Goal: Check status: Check status

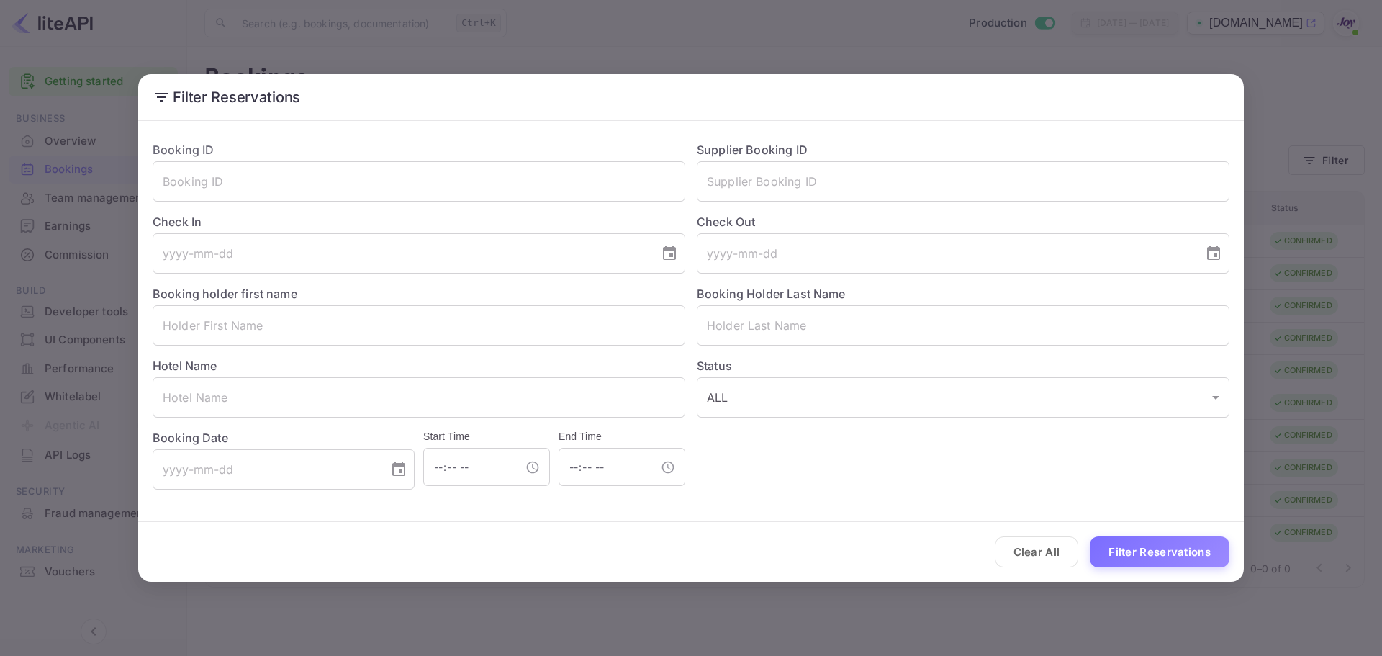
click at [228, 324] on input "text" at bounding box center [419, 325] width 532 height 40
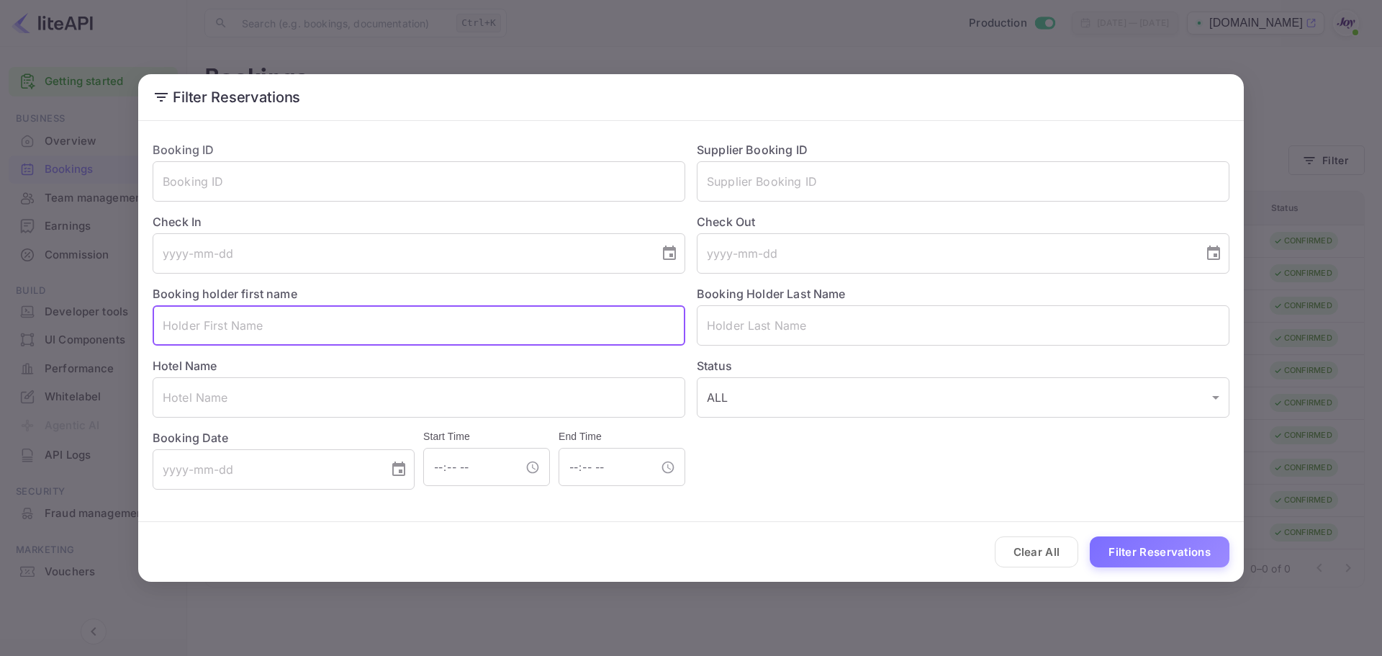
paste input "[PERSON_NAME]"
click at [212, 327] on input "[PERSON_NAME]" at bounding box center [419, 325] width 532 height 40
type input "Deja"
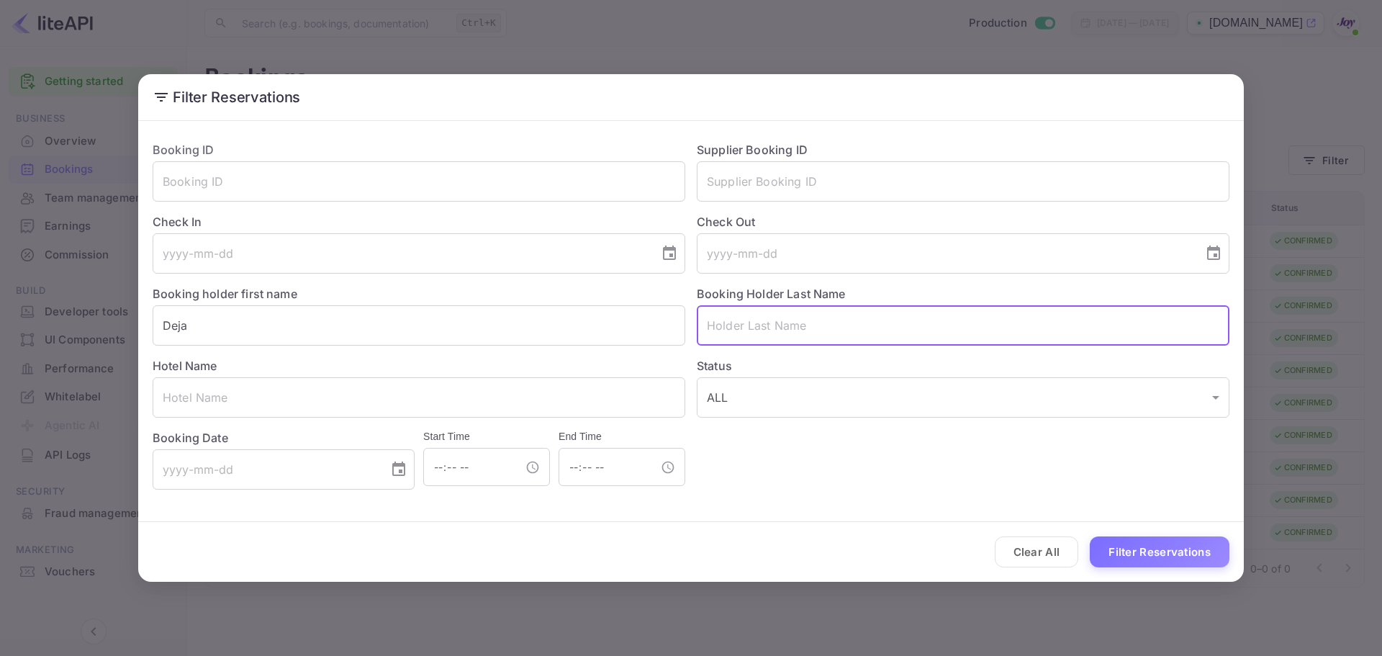
click at [745, 322] on input "text" at bounding box center [963, 325] width 532 height 40
paste input "[PERSON_NAME]"
type input "[PERSON_NAME]"
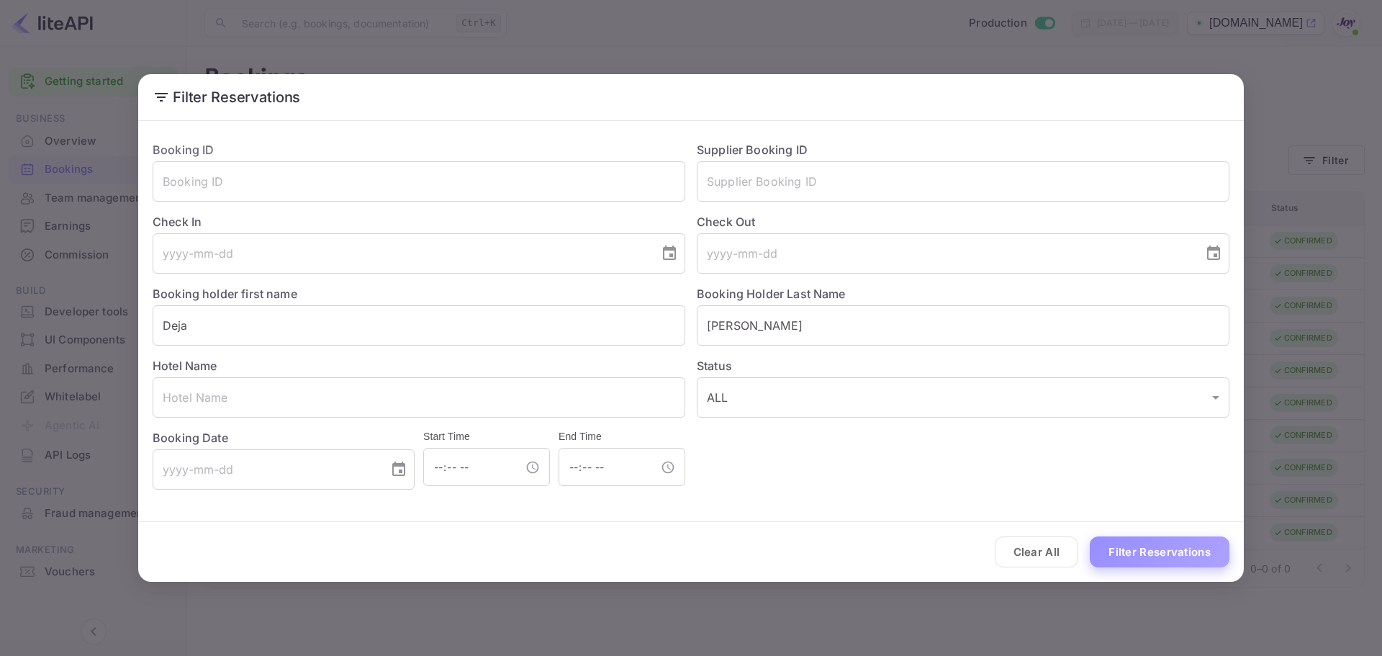
click at [1097, 553] on button "Filter Reservations" at bounding box center [1159, 551] width 140 height 31
click at [1136, 544] on button "Filter Reservations" at bounding box center [1159, 551] width 140 height 31
click at [1052, 558] on button "Clear All" at bounding box center [1036, 551] width 84 height 31
click at [779, 185] on input "text" at bounding box center [963, 181] width 532 height 40
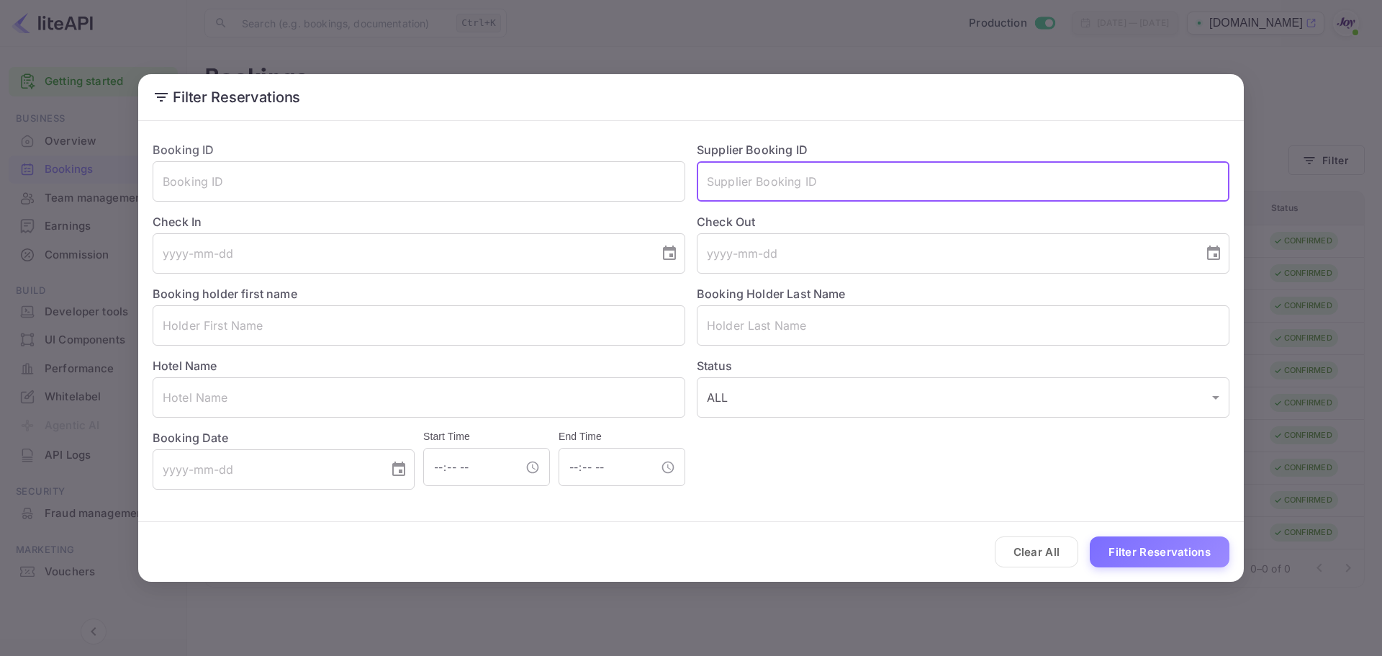
paste input "8733436"
type input "8733436"
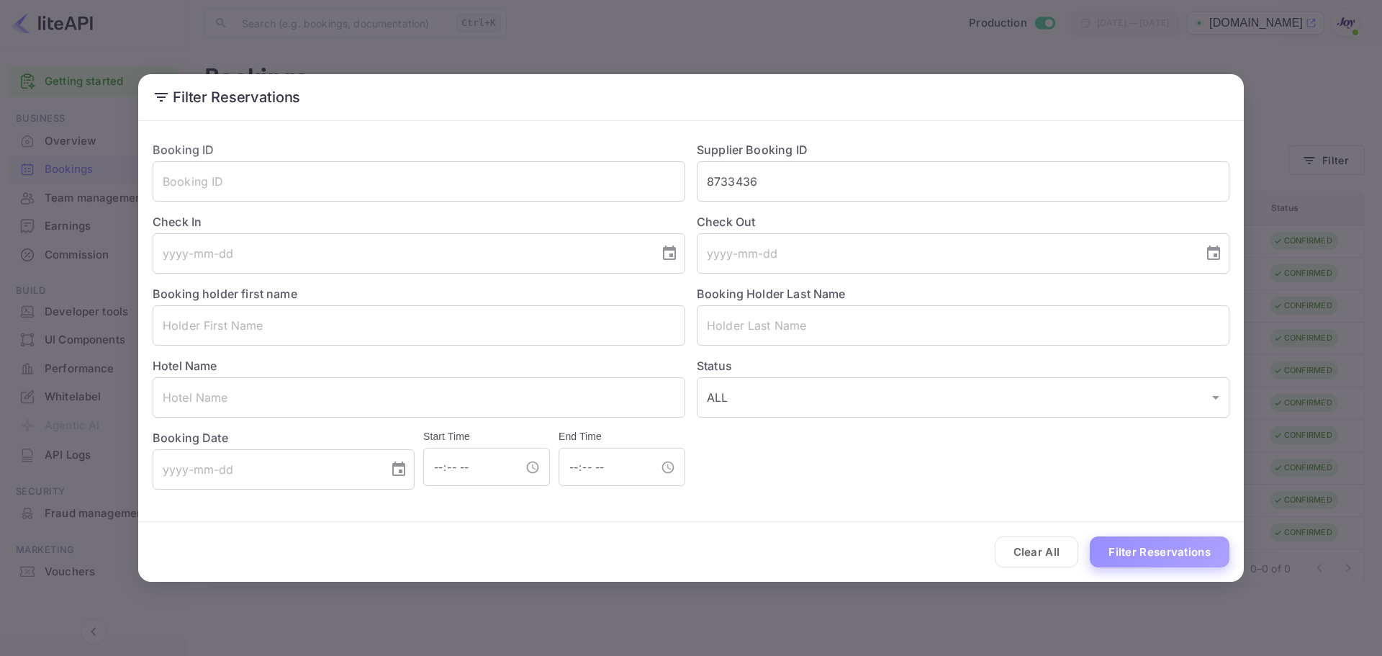
click at [1139, 546] on button "Filter Reservations" at bounding box center [1159, 551] width 140 height 31
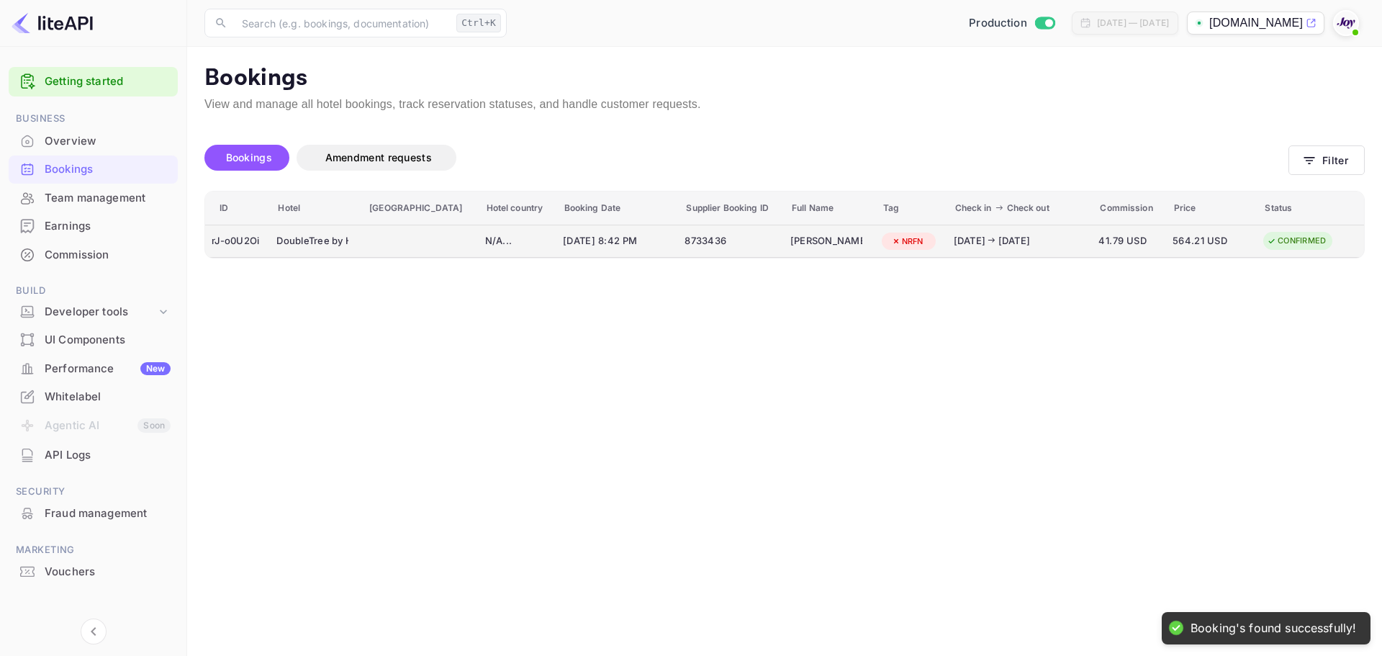
click at [725, 247] on div "8733436" at bounding box center [730, 241] width 93 height 23
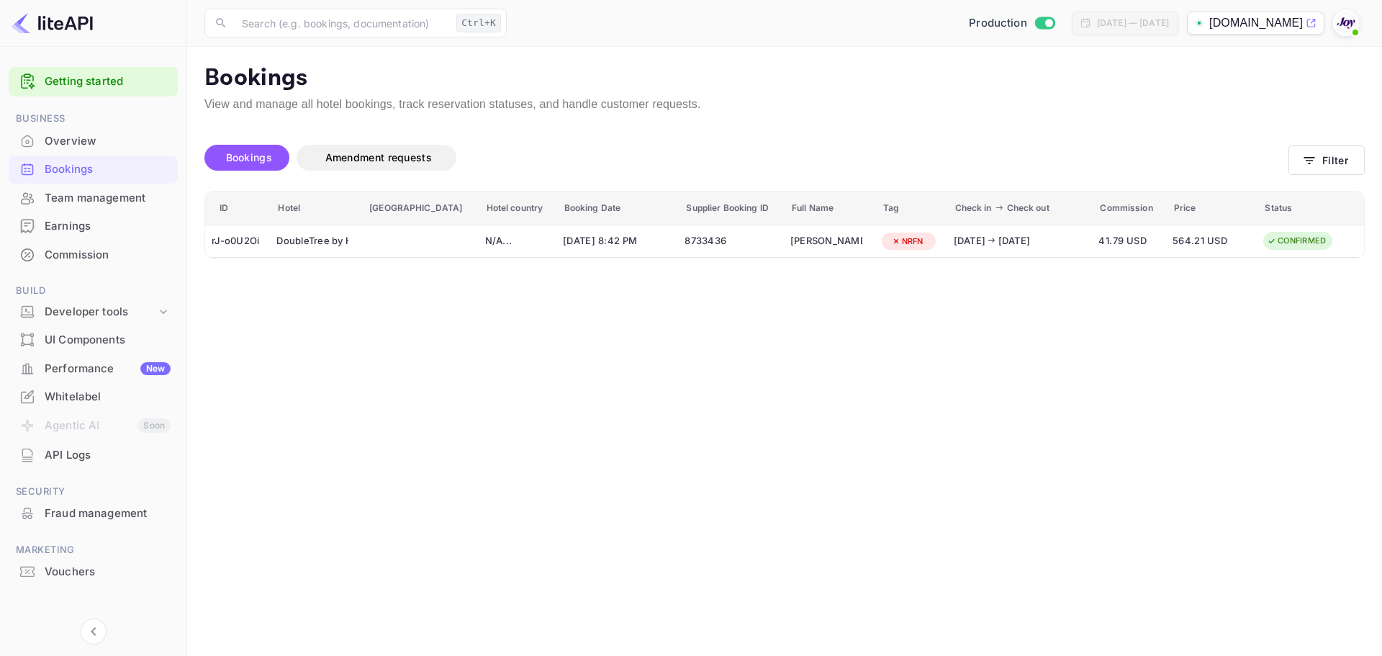
scroll to position [72, 0]
click at [368, 358] on div at bounding box center [691, 328] width 1382 height 656
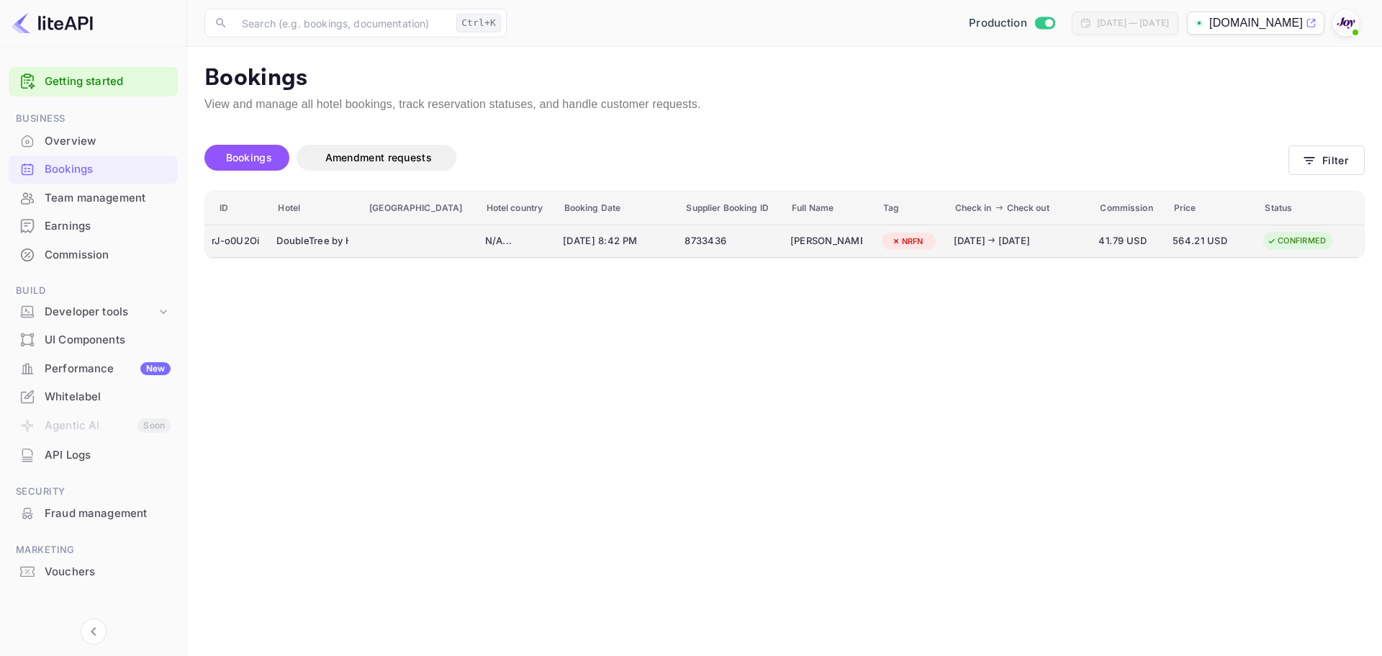
click at [501, 248] on div "N/A ..." at bounding box center [517, 241] width 65 height 23
